Goal: Task Accomplishment & Management: Use online tool/utility

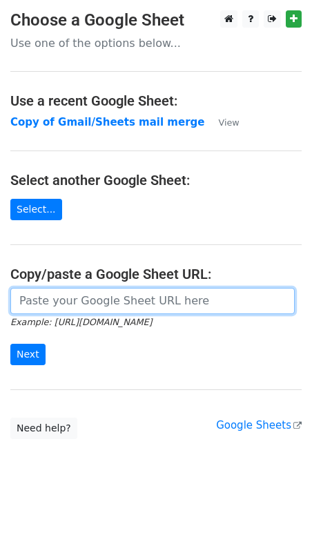
click at [64, 305] on input "url" at bounding box center [152, 301] width 285 height 26
type input "[URL][DOMAIN_NAME]"
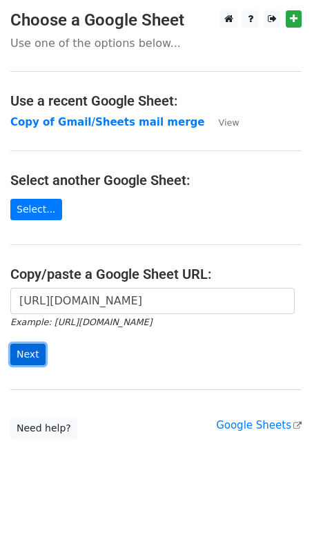
click at [35, 357] on input "Next" at bounding box center [27, 354] width 35 height 21
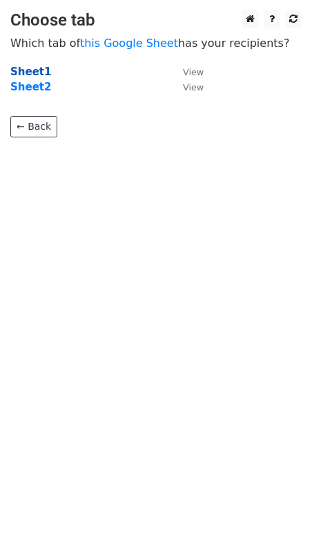
click at [26, 71] on strong "Sheet1" at bounding box center [30, 72] width 41 height 12
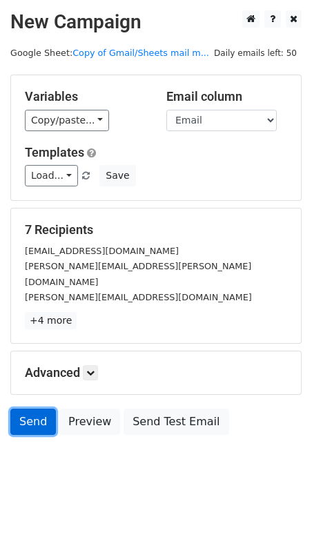
click at [26, 409] on link "Send" at bounding box center [33, 422] width 46 height 26
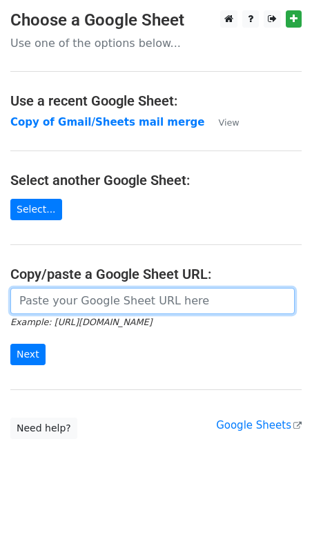
click at [89, 295] on input "url" at bounding box center [152, 301] width 285 height 26
type input "https://docs.google.com/spreadsheets/d/1ybbIjyPz1an0o7E-vwBCI0k67XoCnZBdwl8FpVm…"
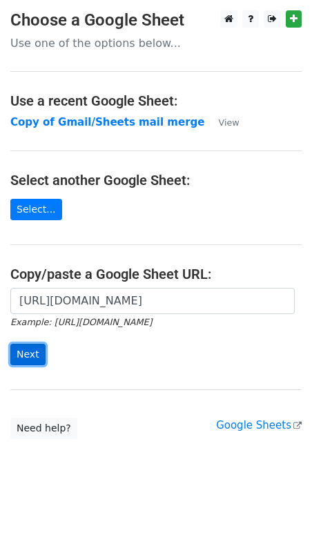
click at [31, 353] on input "Next" at bounding box center [27, 354] width 35 height 21
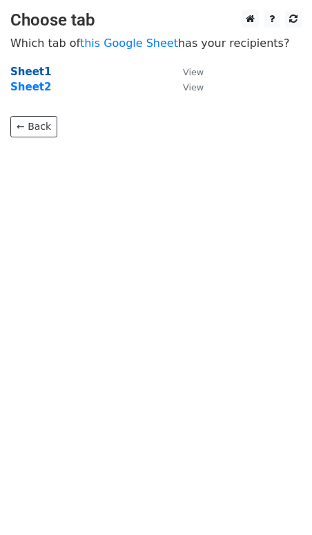
click at [30, 66] on strong "Sheet1" at bounding box center [30, 72] width 41 height 12
